Goal: Find specific page/section: Find specific page/section

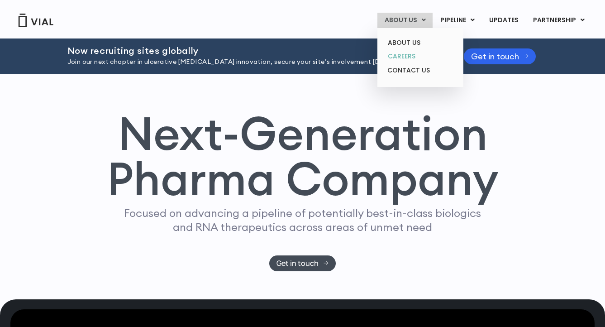
click at [412, 56] on link "CAREERS" at bounding box center [419, 56] width 79 height 14
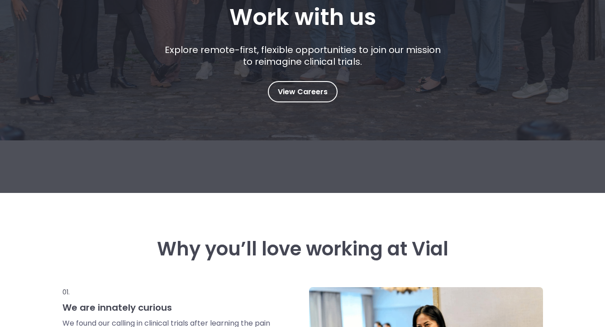
scroll to position [178, 0]
click at [292, 92] on span "View Careers" at bounding box center [303, 92] width 50 height 12
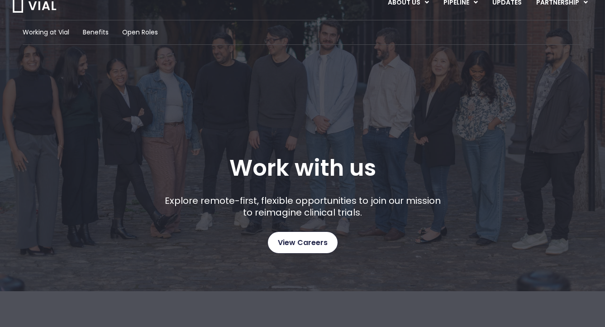
scroll to position [0, 0]
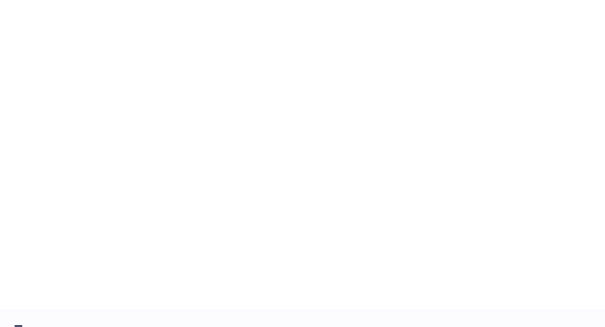
scroll to position [1446, 0]
